Goal: Browse casually

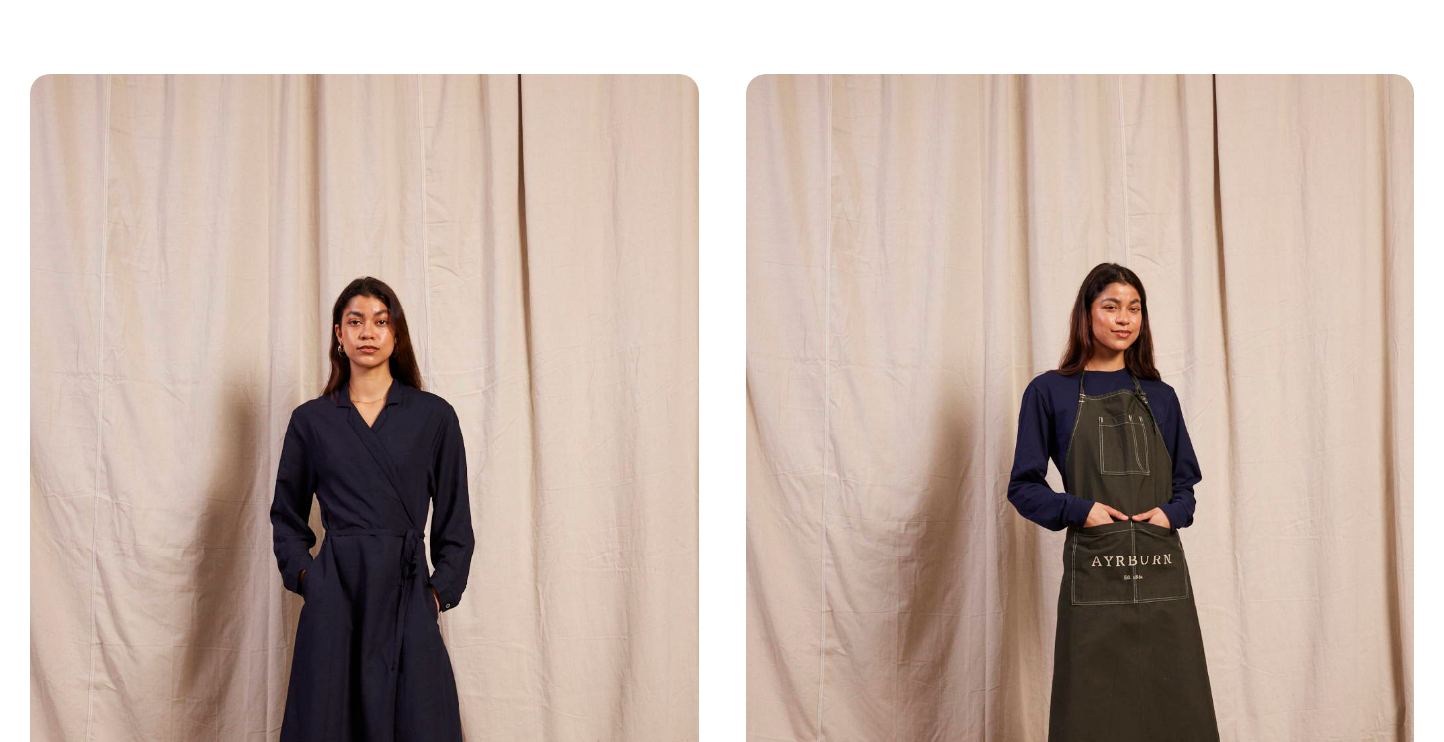
scroll to position [4006, 0]
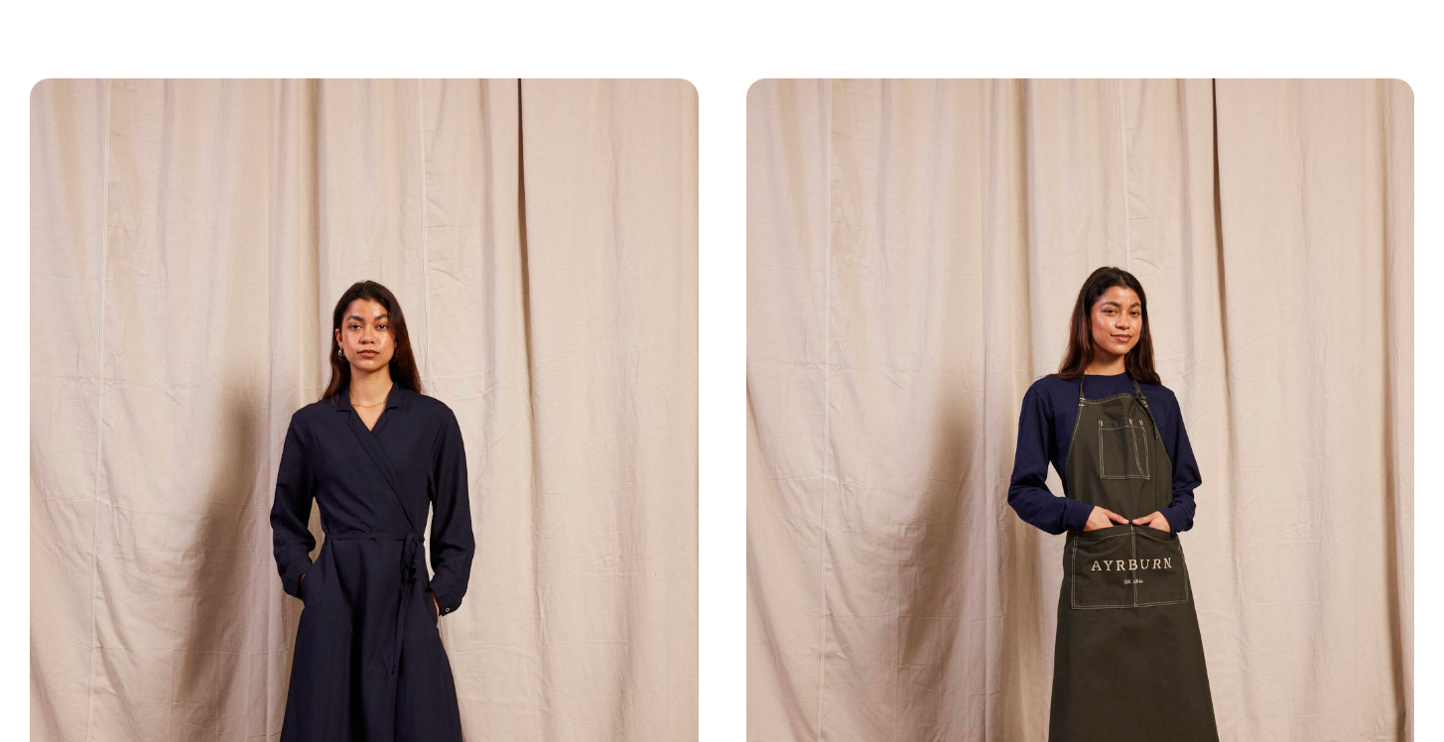
click at [379, 248] on img at bounding box center [364, 579] width 669 height 1002
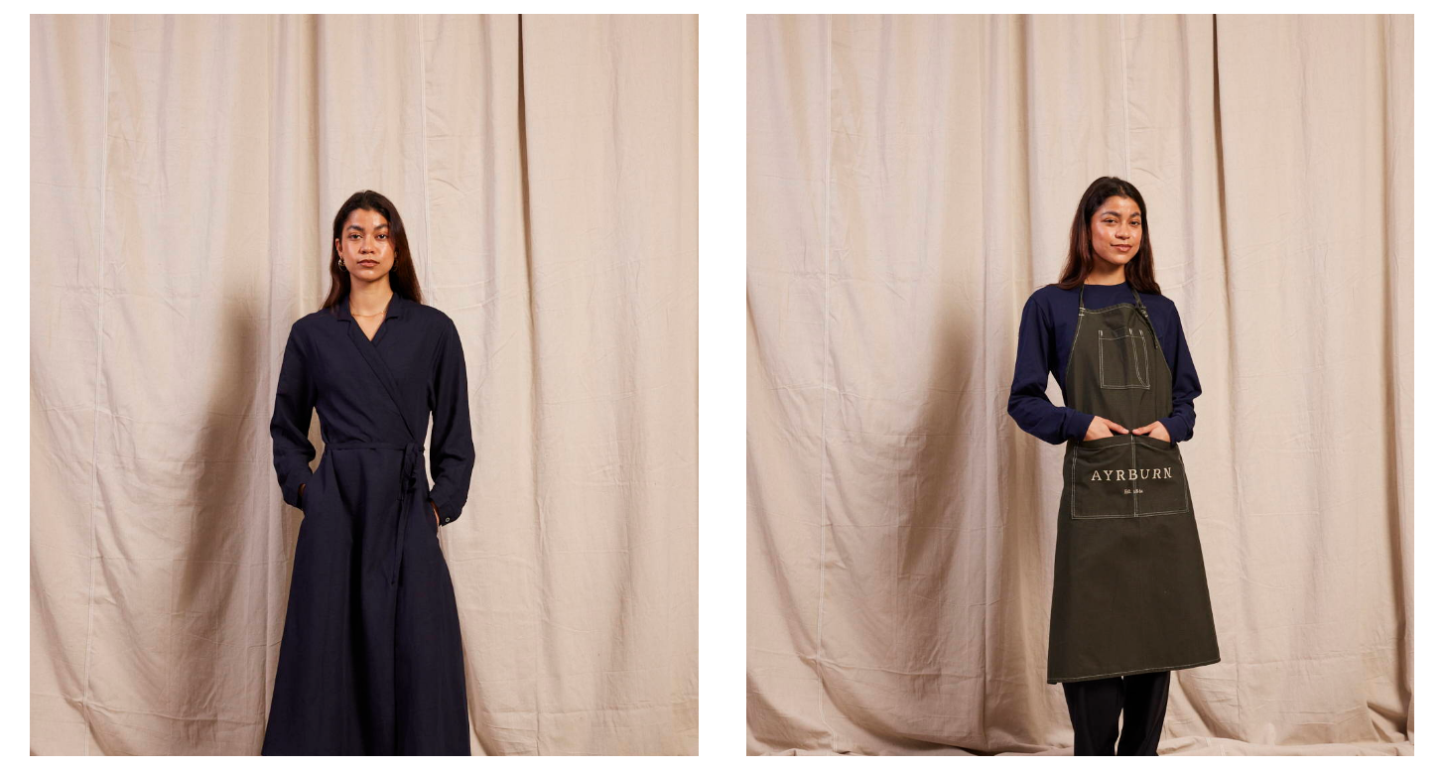
scroll to position [4109, 0]
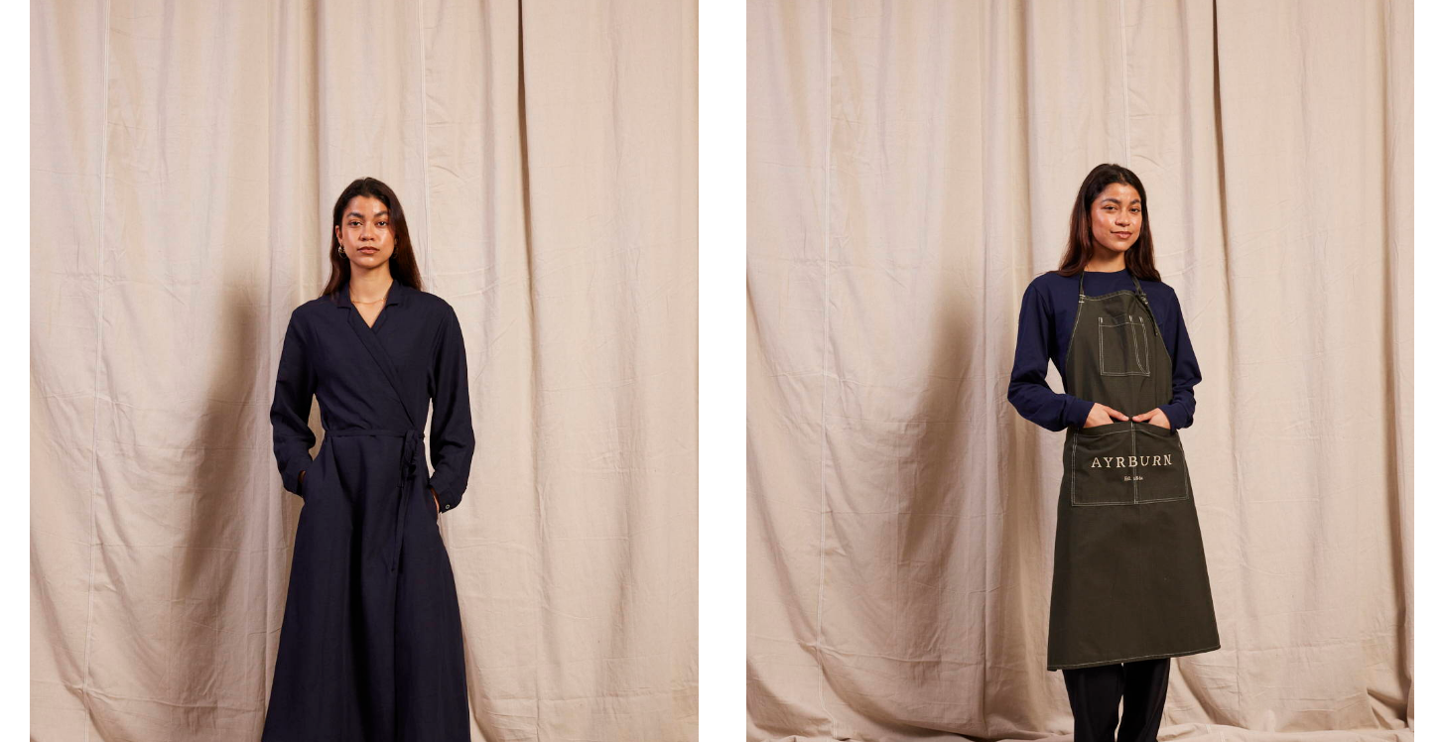
click at [406, 402] on img at bounding box center [364, 476] width 669 height 1002
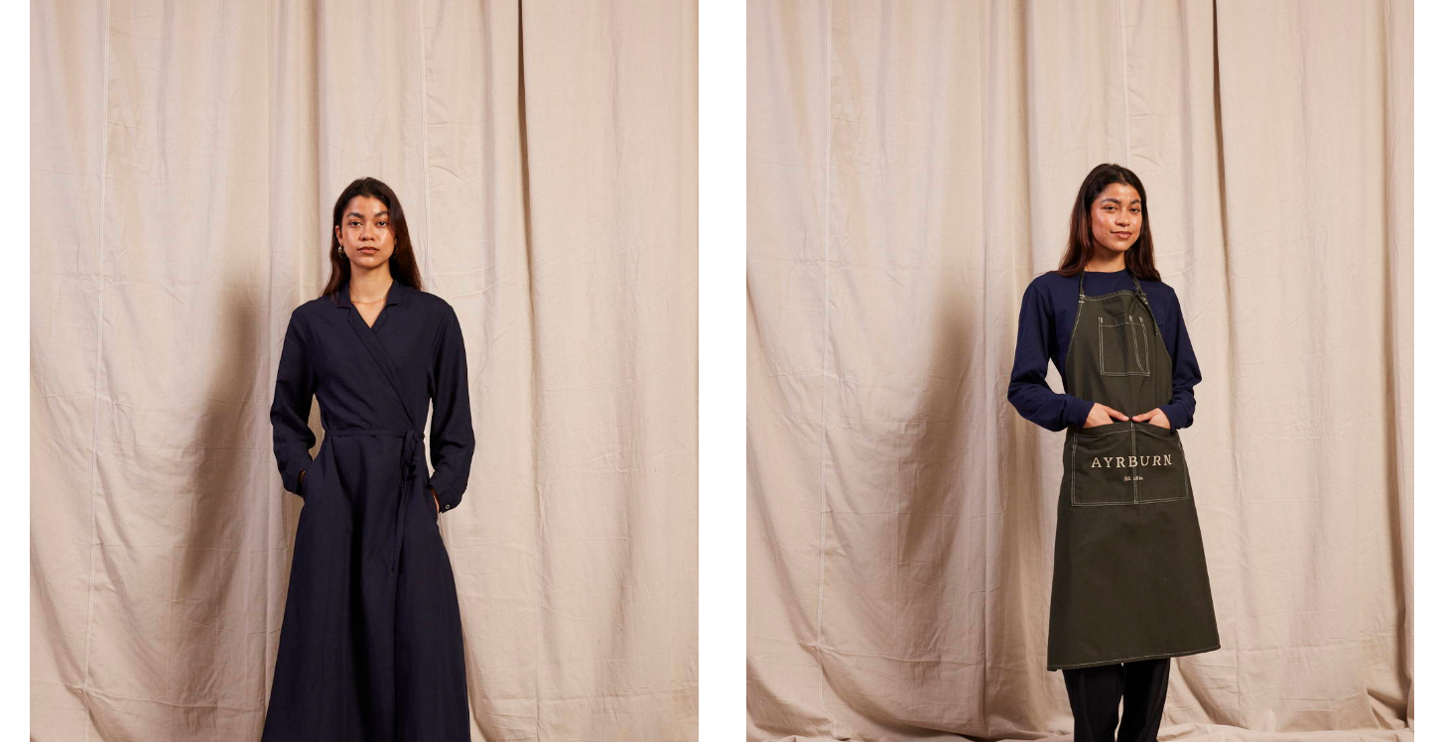
click at [406, 402] on img at bounding box center [364, 476] width 669 height 1002
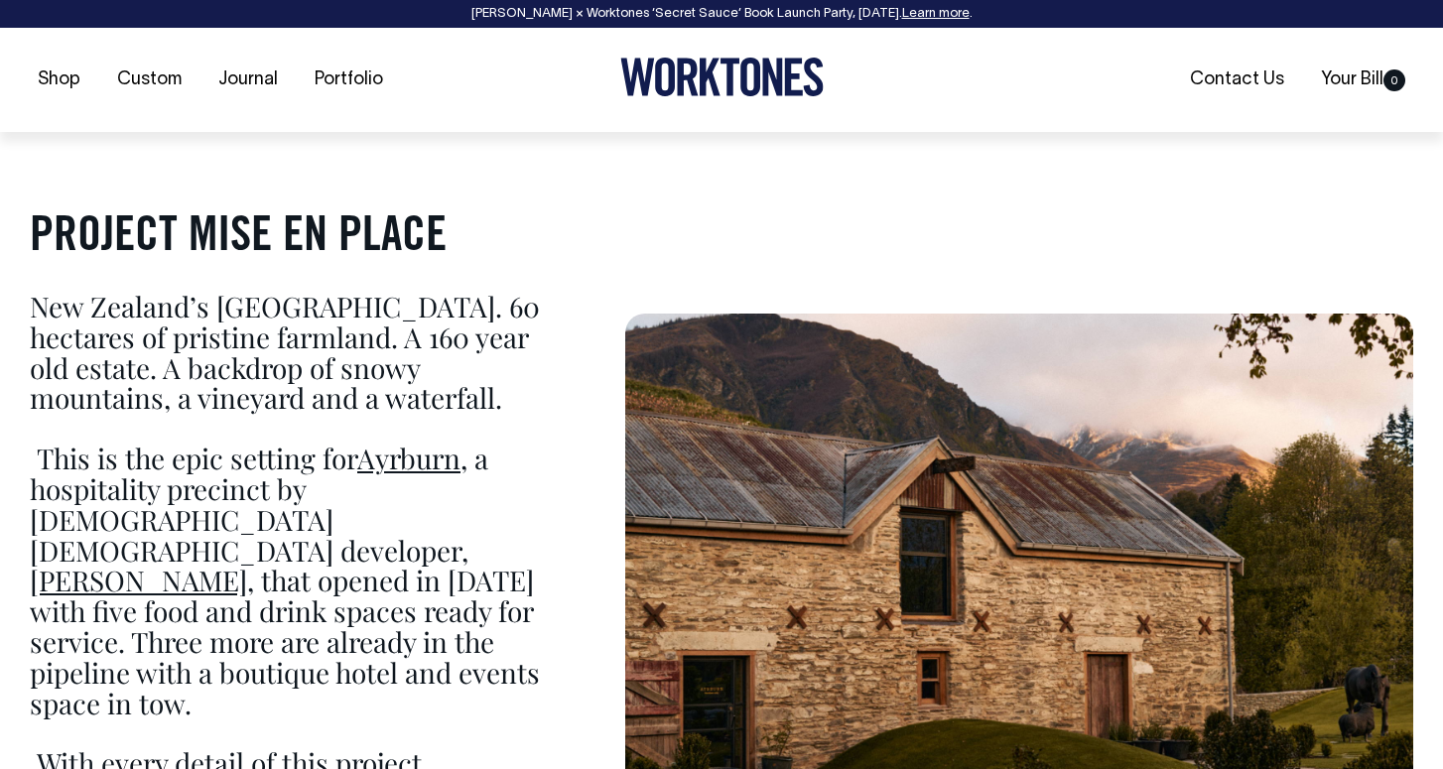
scroll to position [1175, 0]
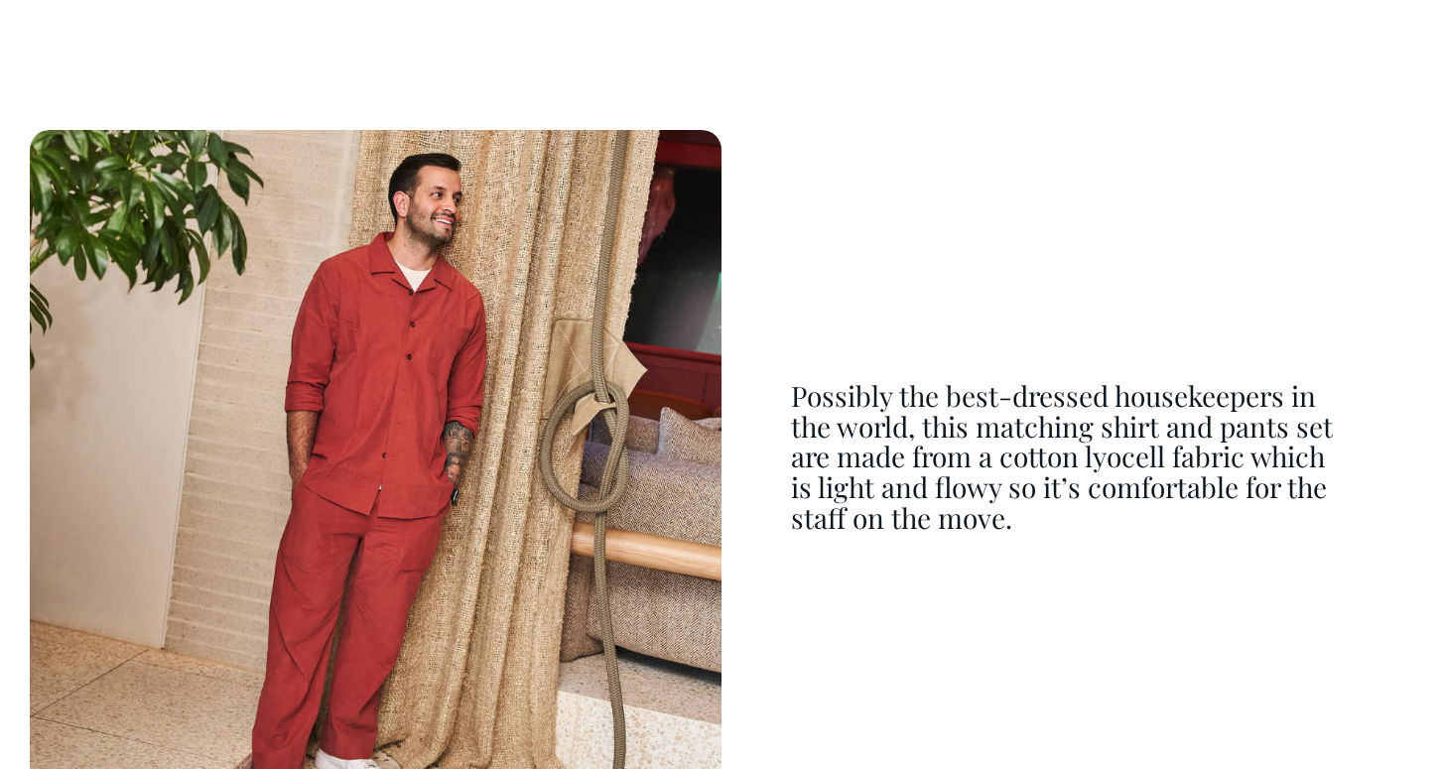
scroll to position [10537, 0]
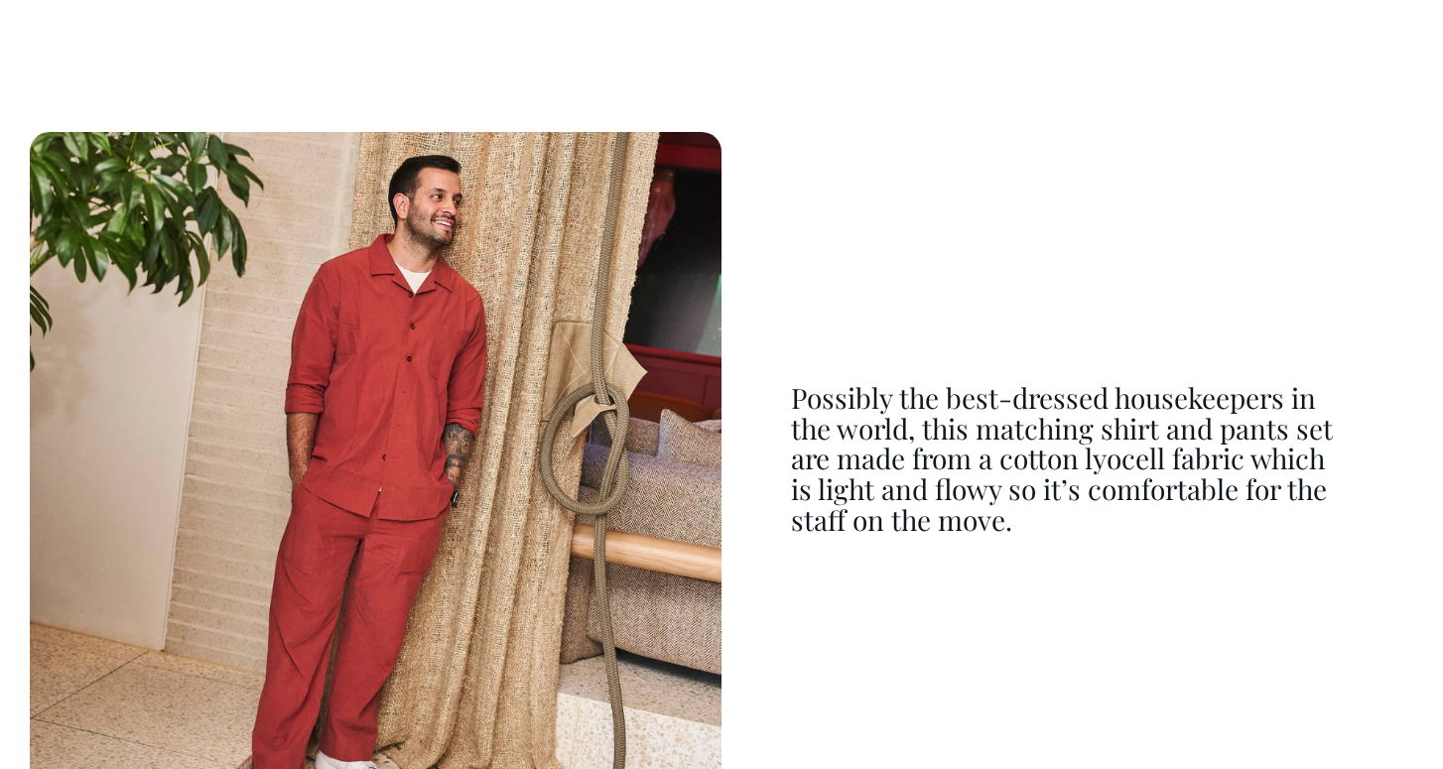
click at [566, 407] on img at bounding box center [376, 459] width 692 height 655
